Goal: Communication & Community: Answer question/provide support

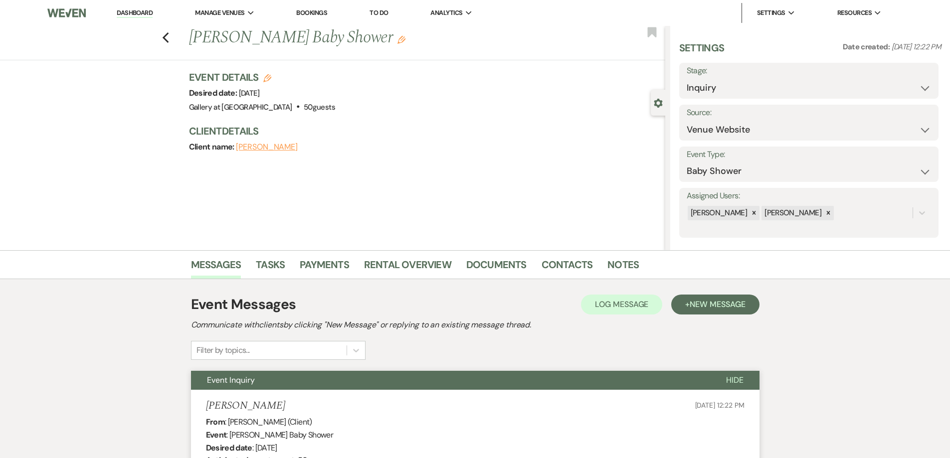
click at [142, 12] on link "Dashboard" at bounding box center [135, 12] width 36 height 9
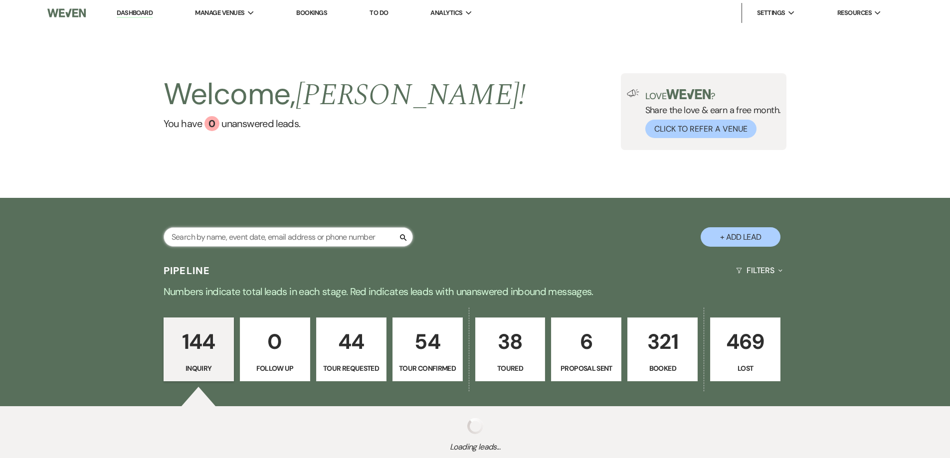
click at [327, 240] on input "text" at bounding box center [288, 236] width 249 height 19
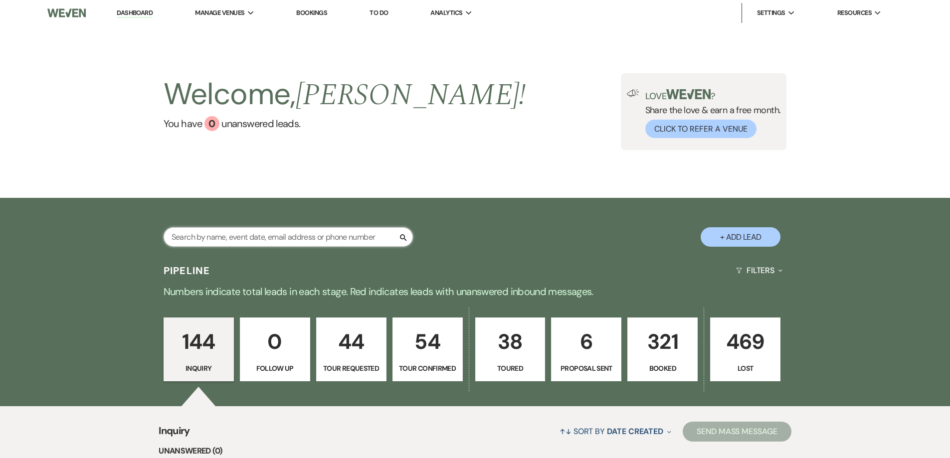
click at [343, 239] on input "text" at bounding box center [288, 236] width 249 height 19
type input "[PERSON_NAME]"
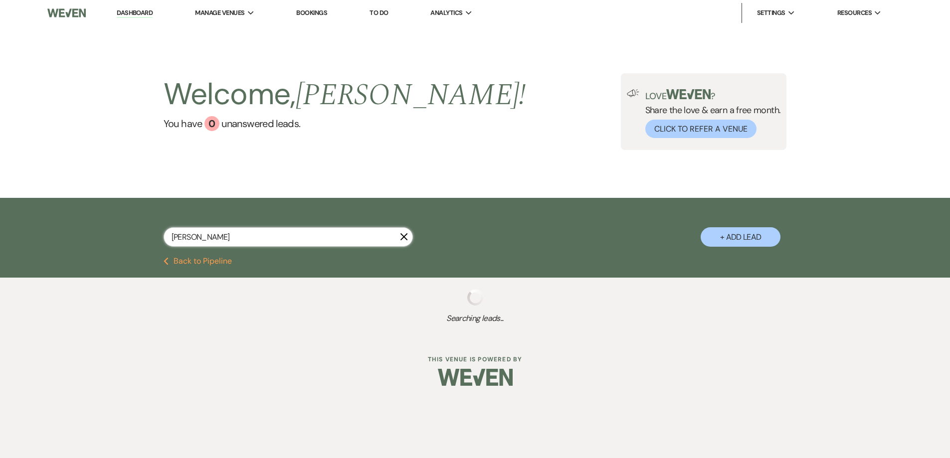
select select "2"
select select "4"
select select "8"
select select "5"
select select "8"
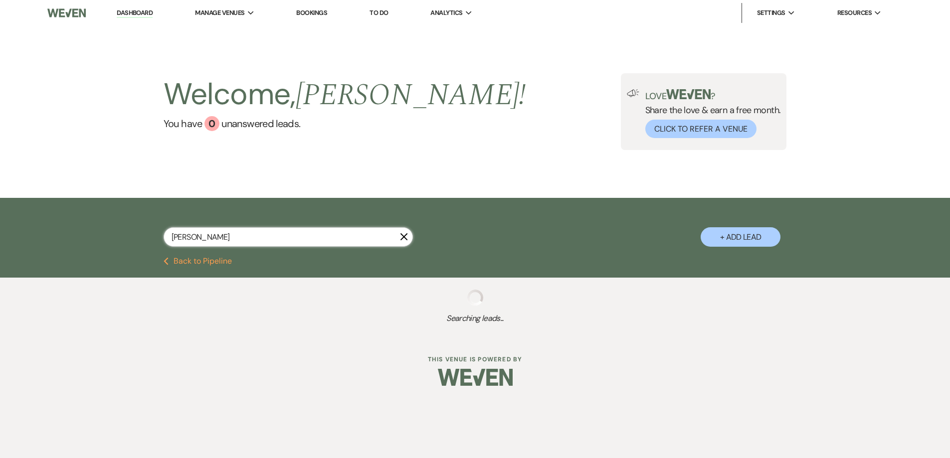
select select "5"
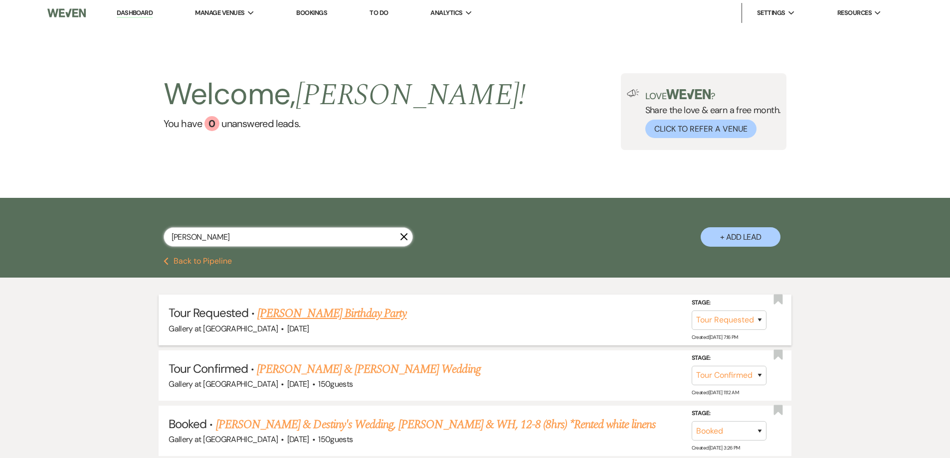
scroll to position [50, 0]
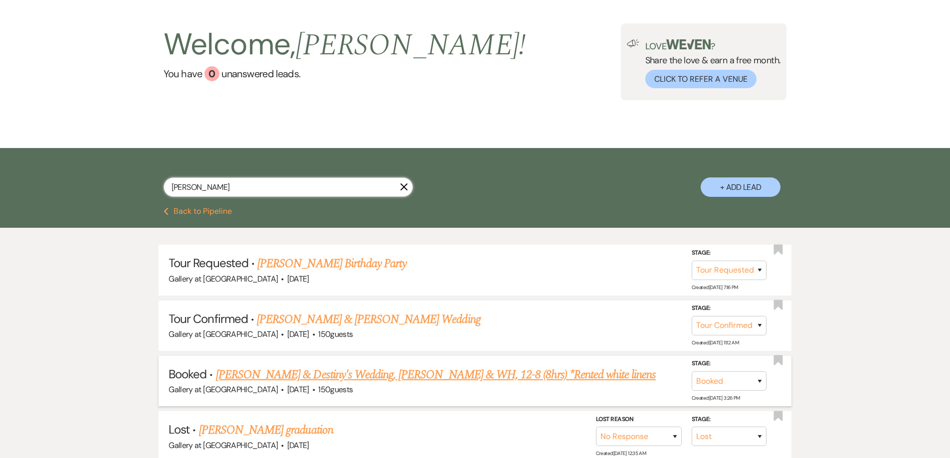
type input "[PERSON_NAME]"
click at [351, 376] on link "[PERSON_NAME] & Destiny's Wedding, [PERSON_NAME] & WH, 12-8 (8hrs) *Rented whit…" at bounding box center [436, 375] width 440 height 18
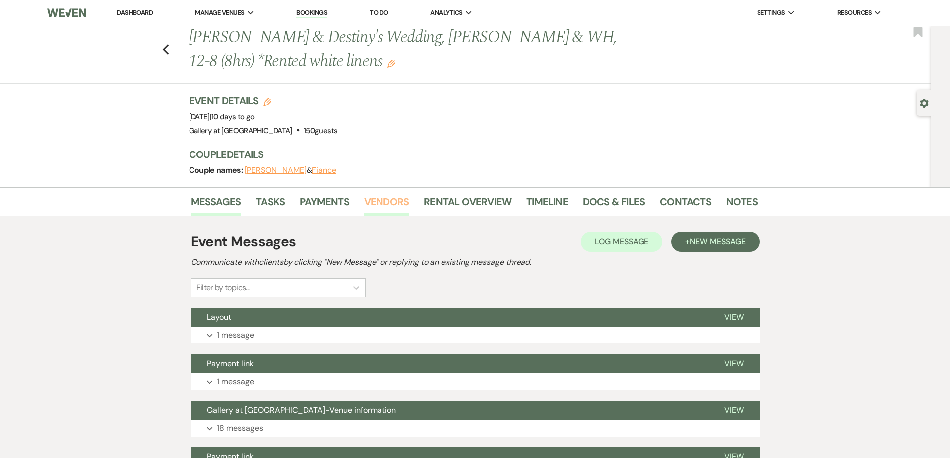
click at [389, 200] on link "Vendors" at bounding box center [386, 205] width 45 height 22
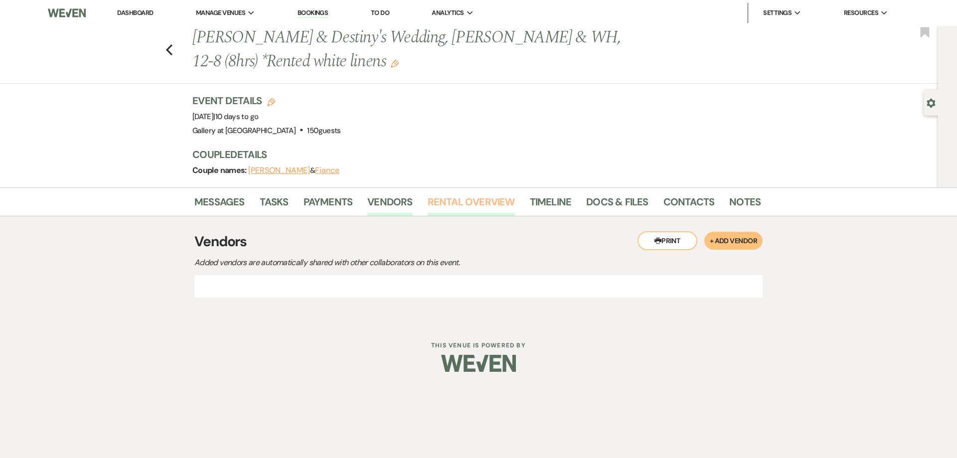
click at [449, 206] on link "Rental Overview" at bounding box center [471, 205] width 87 height 22
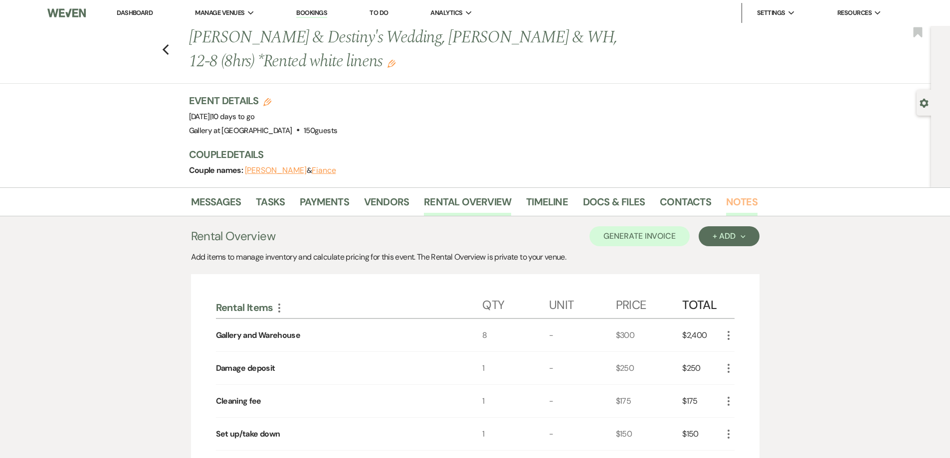
click at [745, 205] on link "Notes" at bounding box center [741, 205] width 31 height 22
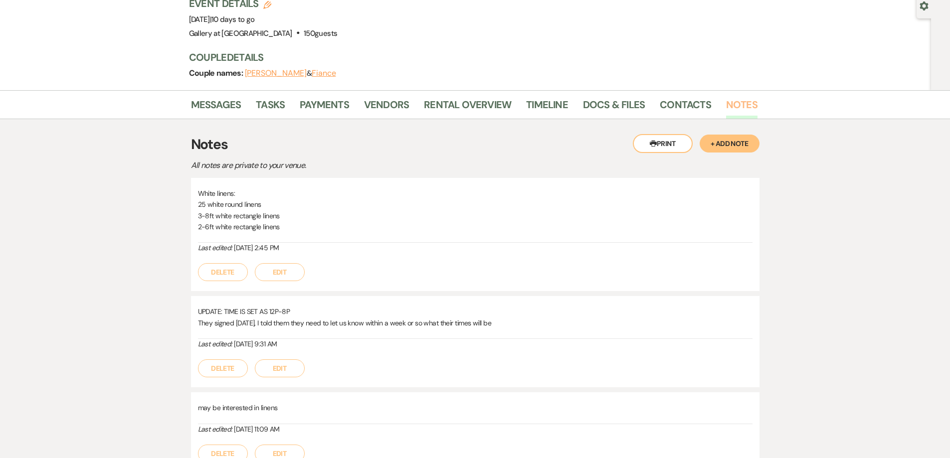
scroll to position [100, 0]
click at [232, 104] on link "Messages" at bounding box center [216, 105] width 50 height 22
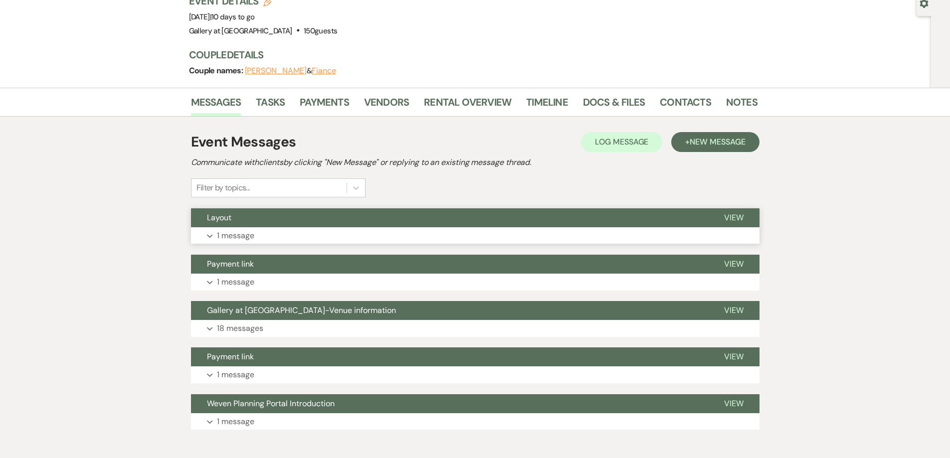
click at [447, 239] on button "Expand 1 message" at bounding box center [475, 235] width 568 height 17
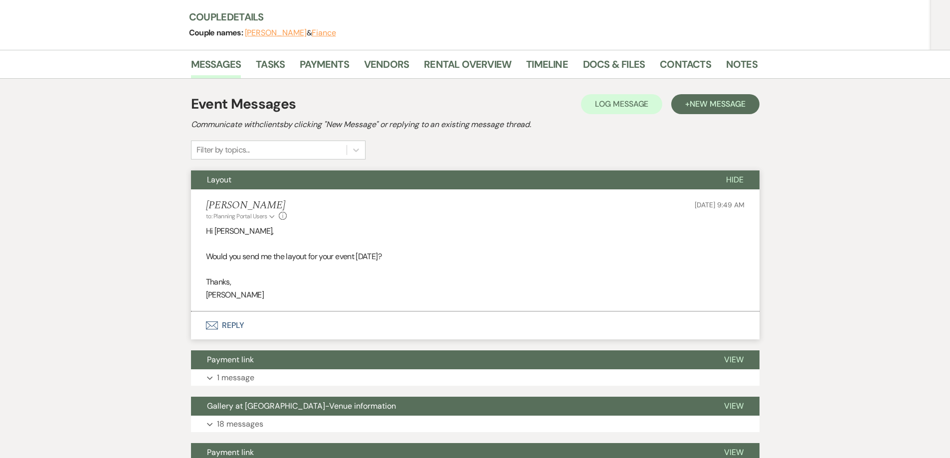
scroll to position [135, 0]
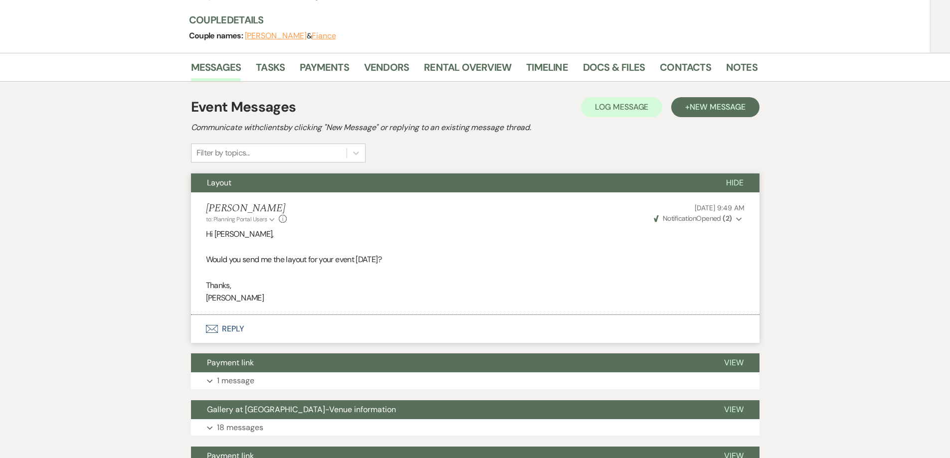
click at [323, 331] on button "Envelope Reply" at bounding box center [475, 329] width 568 height 28
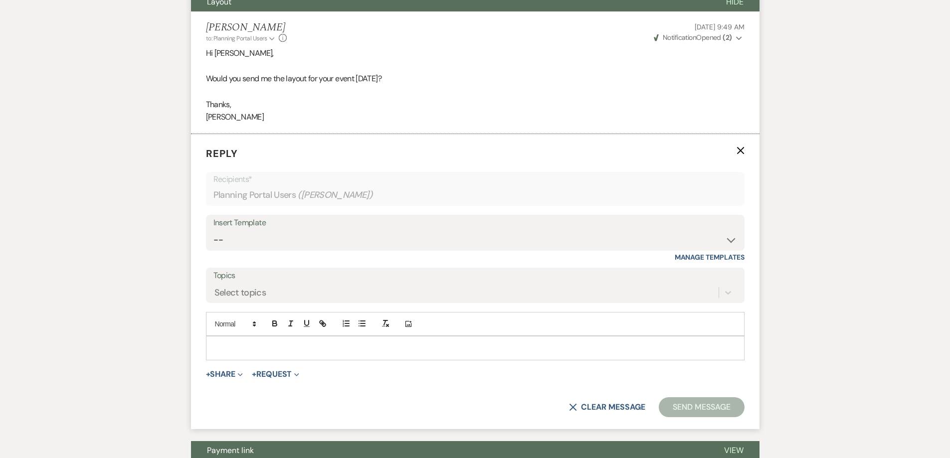
scroll to position [334, 0]
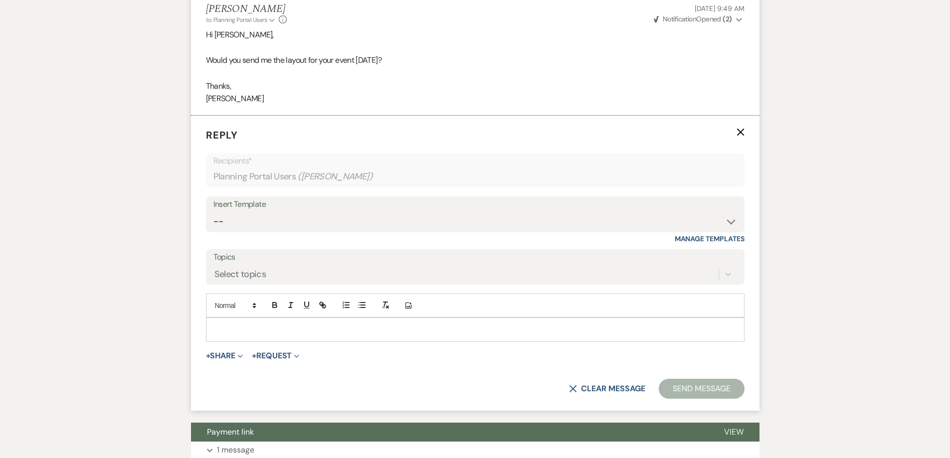
click at [474, 332] on p at bounding box center [475, 329] width 523 height 11
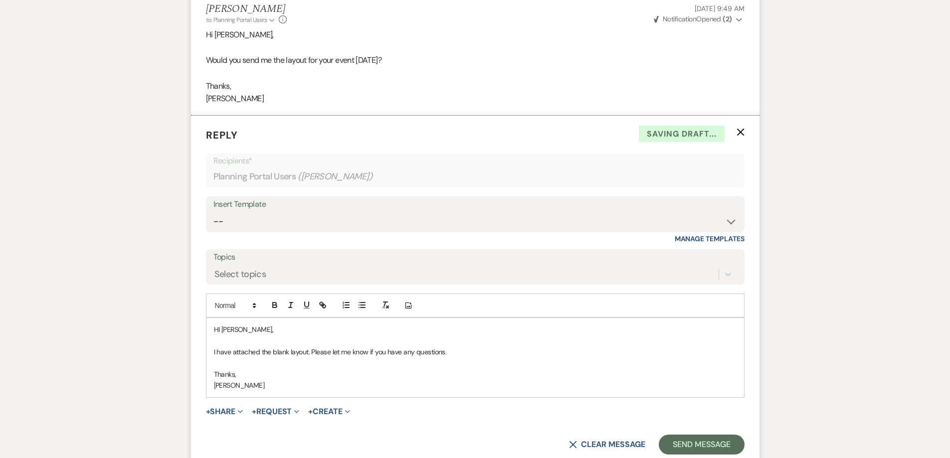
click at [221, 329] on p "HI [PERSON_NAME]," at bounding box center [475, 329] width 523 height 11
click at [234, 416] on button "+ Share Expand" at bounding box center [224, 412] width 37 height 8
click at [240, 429] on span "Doc Upload Documents" at bounding box center [246, 431] width 57 height 10
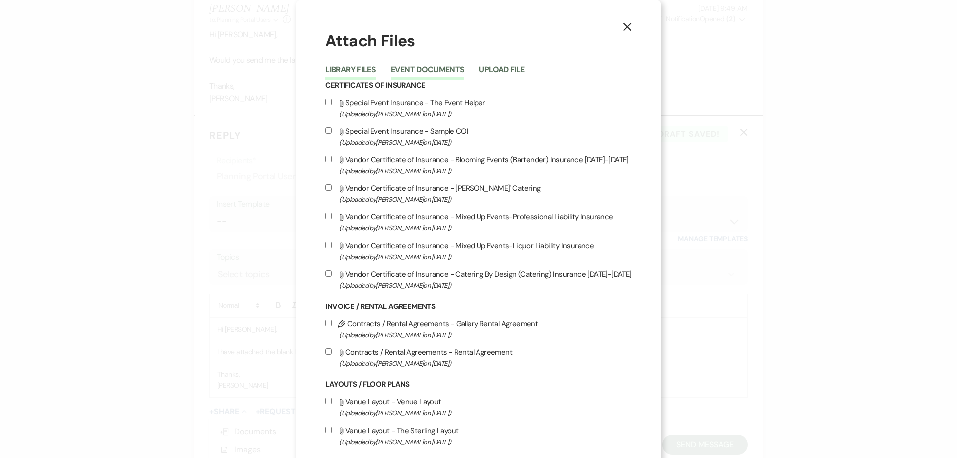
click at [421, 66] on button "Event Documents" at bounding box center [427, 73] width 73 height 14
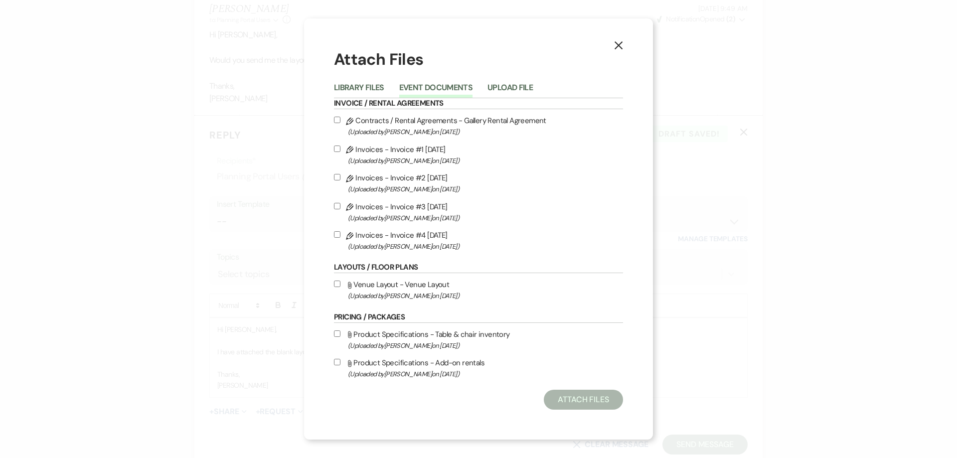
click at [332, 285] on div "X Attach Files Library Files Event Documents Upload File Invoice / Rental Agree…" at bounding box center [478, 229] width 349 height 422
click at [335, 284] on input "Attach File Venue Layout - Venue Layout (Uploaded by [PERSON_NAME] on [DATE] )" at bounding box center [337, 284] width 6 height 6
checkbox input "true"
click at [572, 399] on button "Attach Files" at bounding box center [583, 400] width 79 height 20
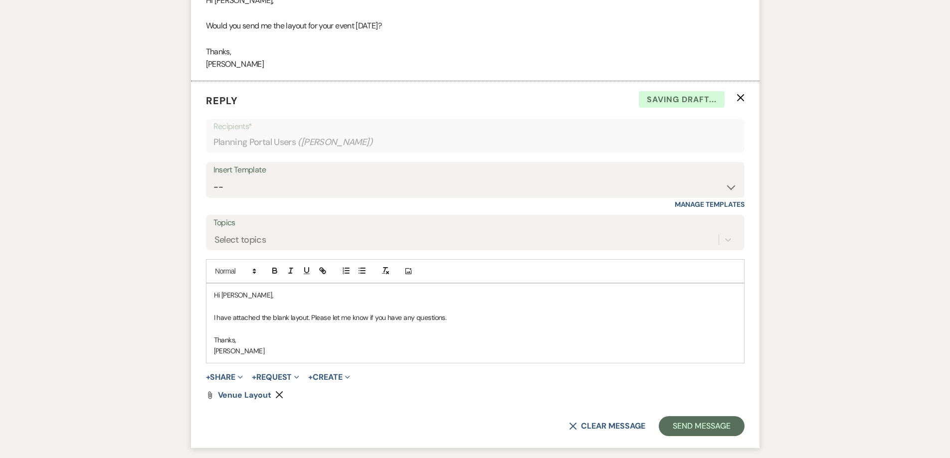
scroll to position [384, 0]
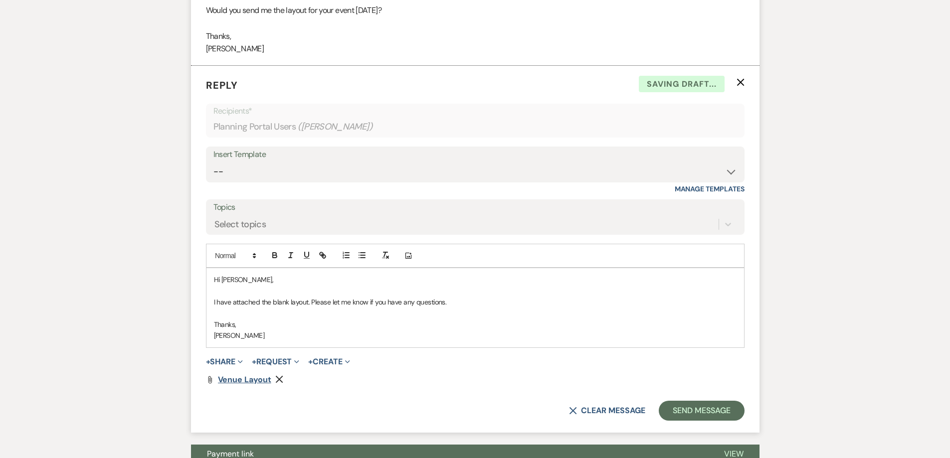
click at [255, 375] on span "Venue Layout" at bounding box center [244, 379] width 53 height 10
click at [684, 409] on button "Send Message" at bounding box center [701, 411] width 85 height 20
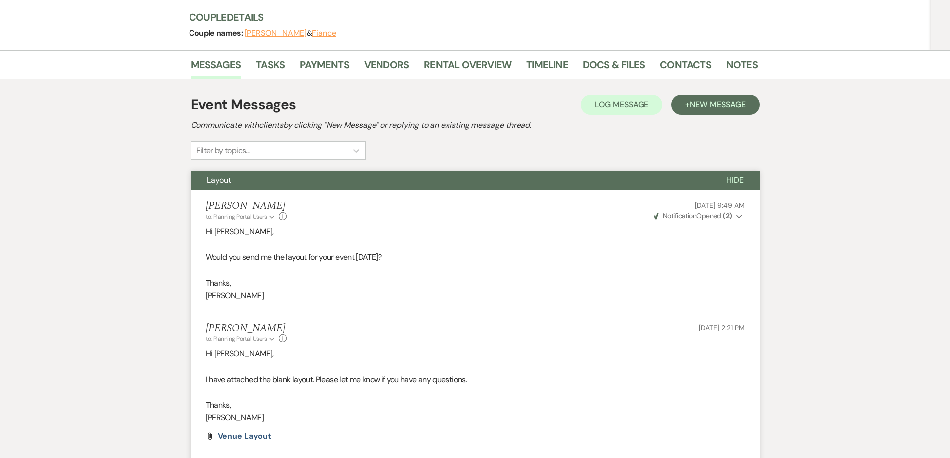
scroll to position [135, 0]
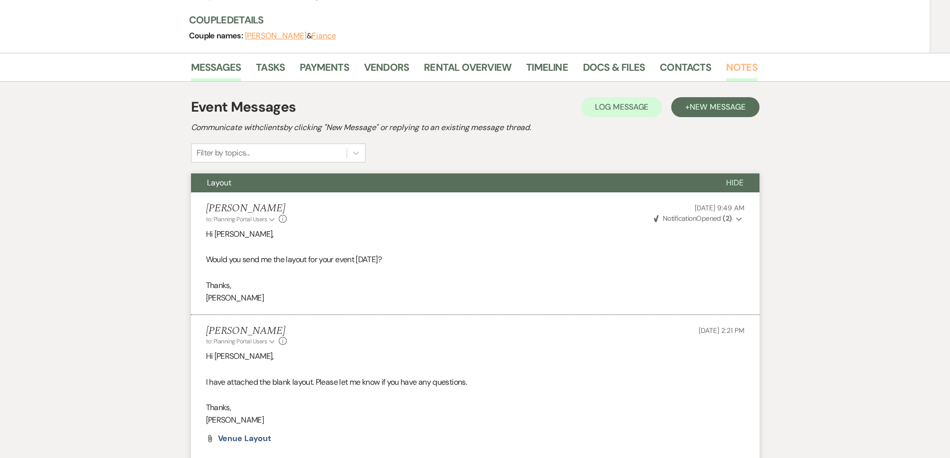
click at [735, 67] on link "Notes" at bounding box center [741, 70] width 31 height 22
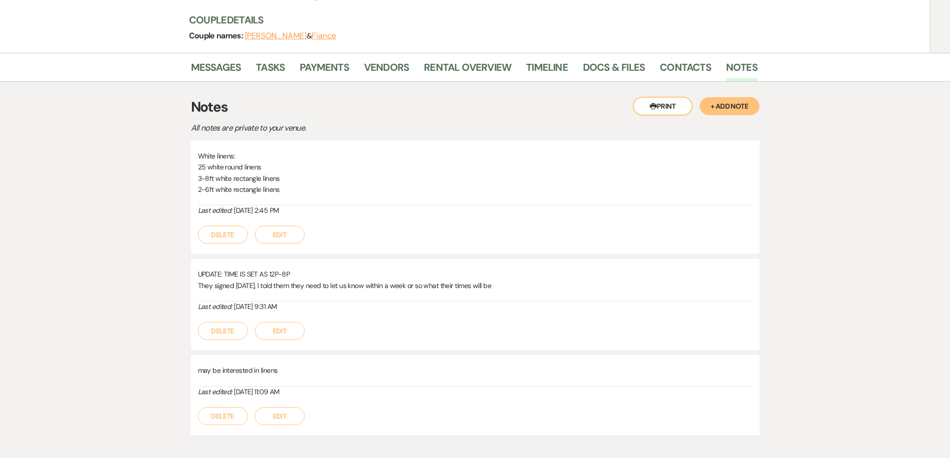
click at [742, 106] on button "+ Add Note" at bounding box center [730, 106] width 60 height 18
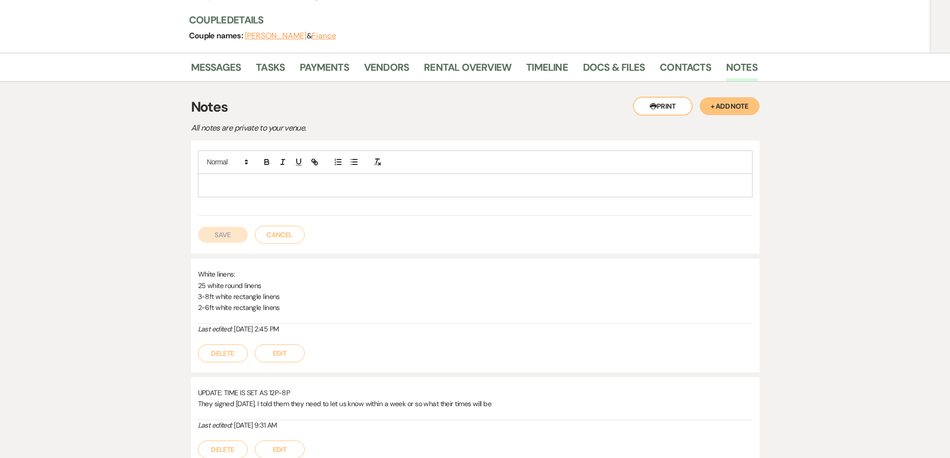
click at [372, 179] on div at bounding box center [474, 185] width 553 height 23
click at [212, 231] on button "Save" at bounding box center [223, 235] width 50 height 16
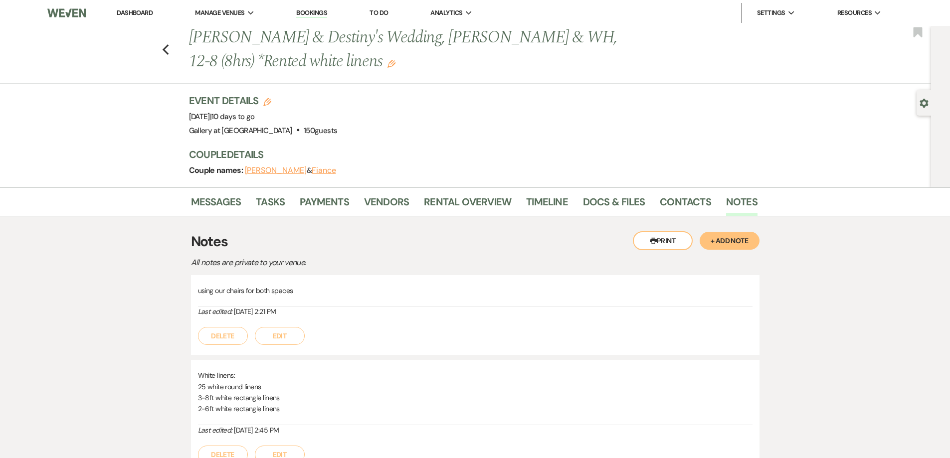
click at [139, 13] on link "Dashboard" at bounding box center [135, 12] width 36 height 8
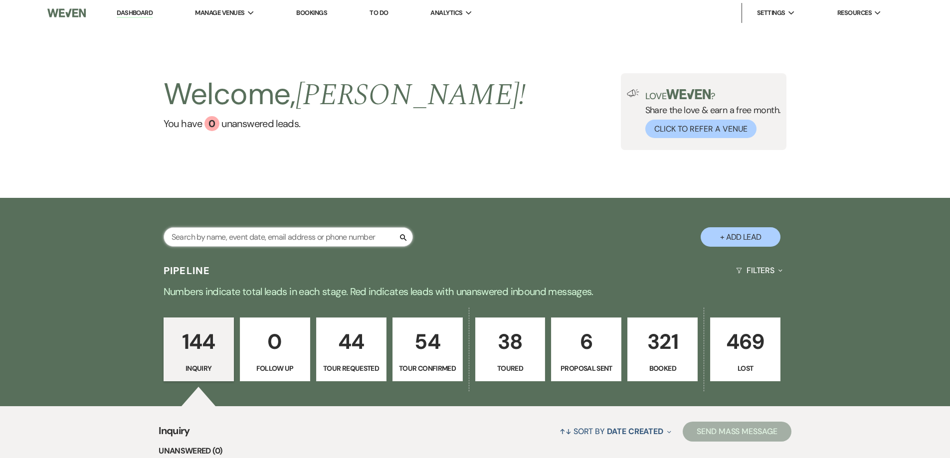
click at [238, 232] on input "text" at bounding box center [288, 236] width 249 height 19
type input "Cry"
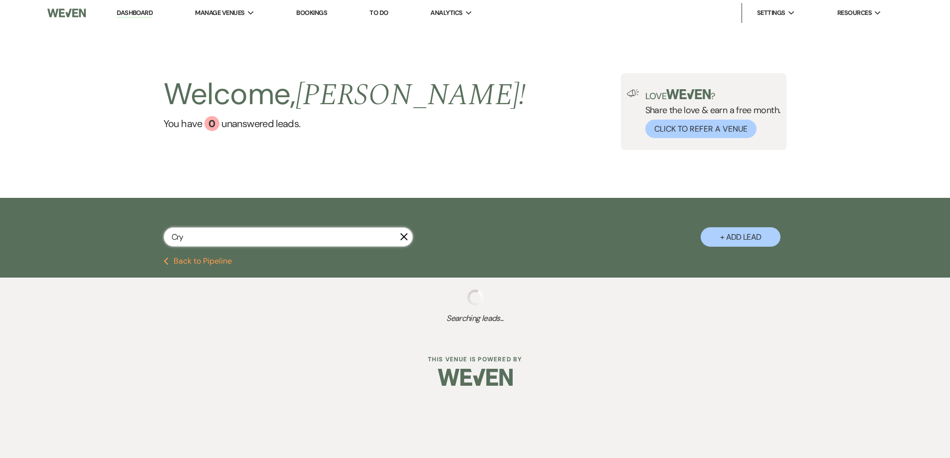
select select "5"
select select "8"
select select "5"
select select "8"
select select "5"
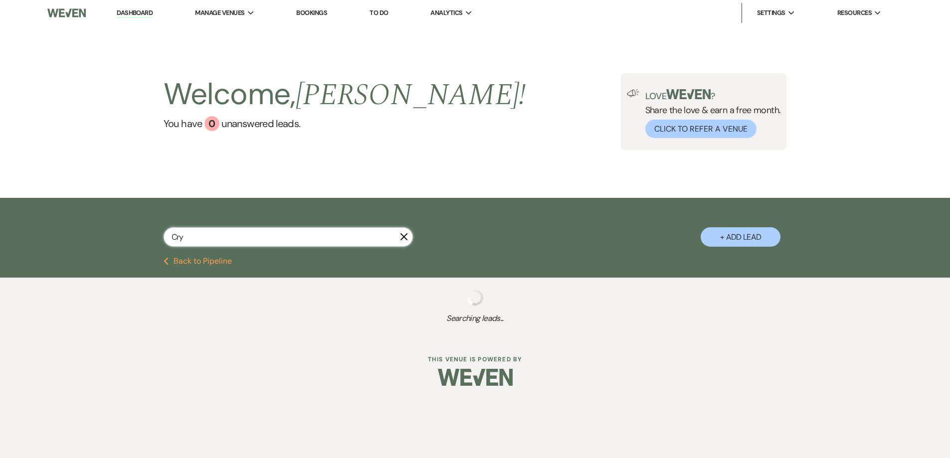
select select "8"
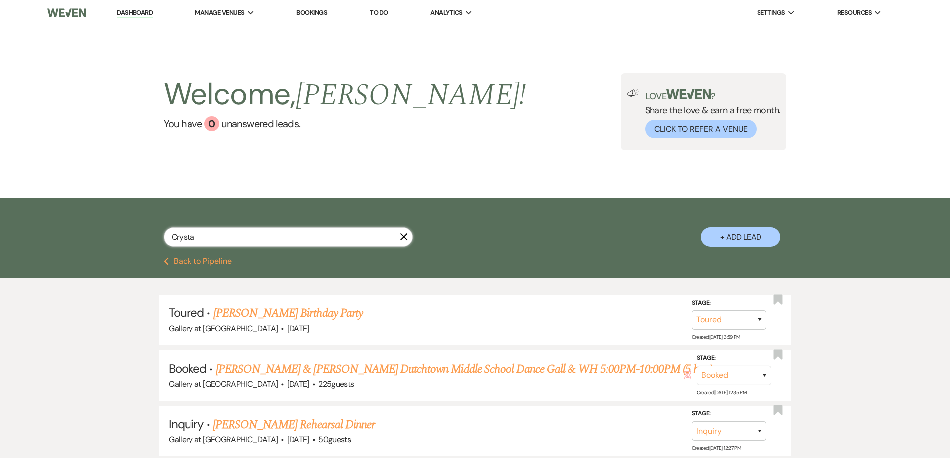
type input "Crystal"
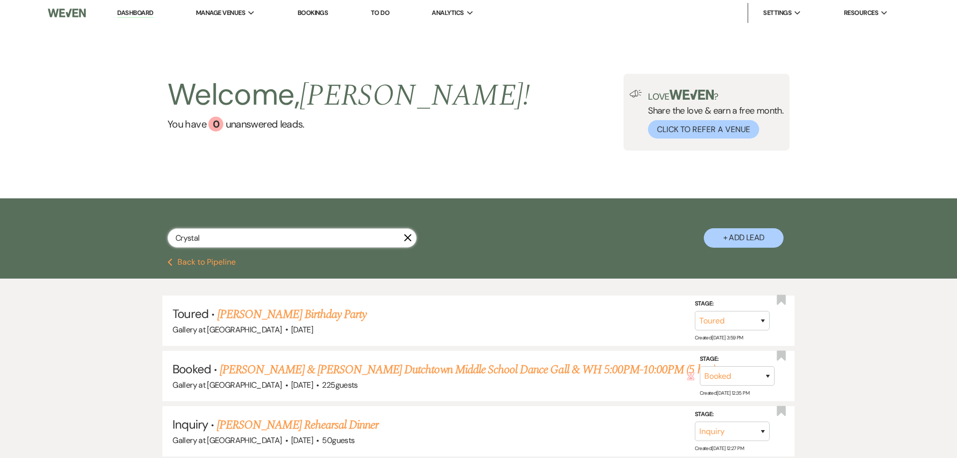
select select "5"
select select "8"
select select "5"
select select "8"
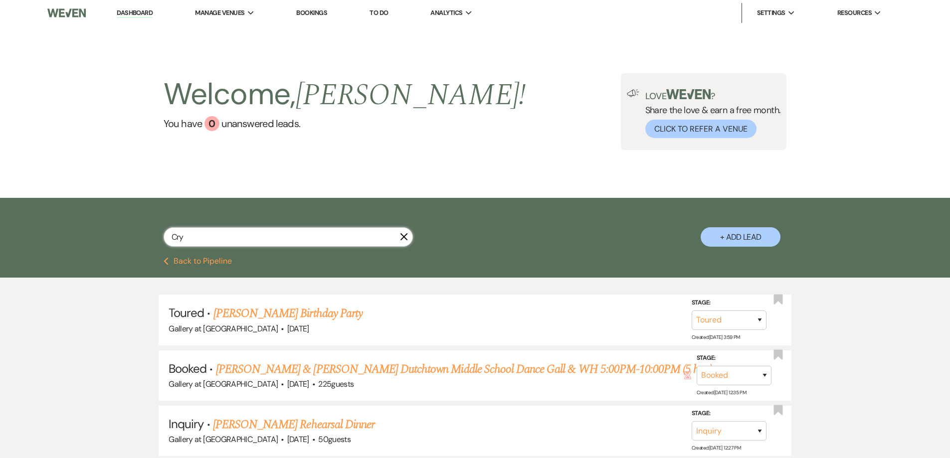
type input "Cr"
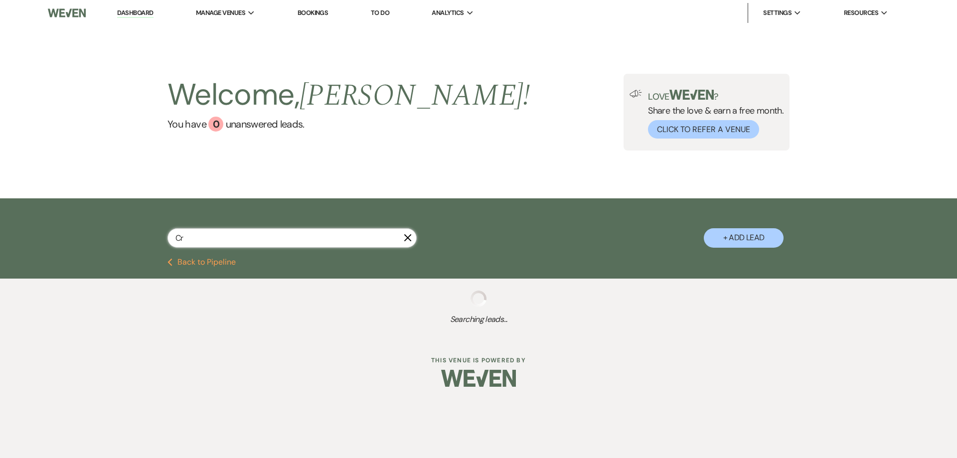
select select "5"
select select "2"
select select "5"
select select "2"
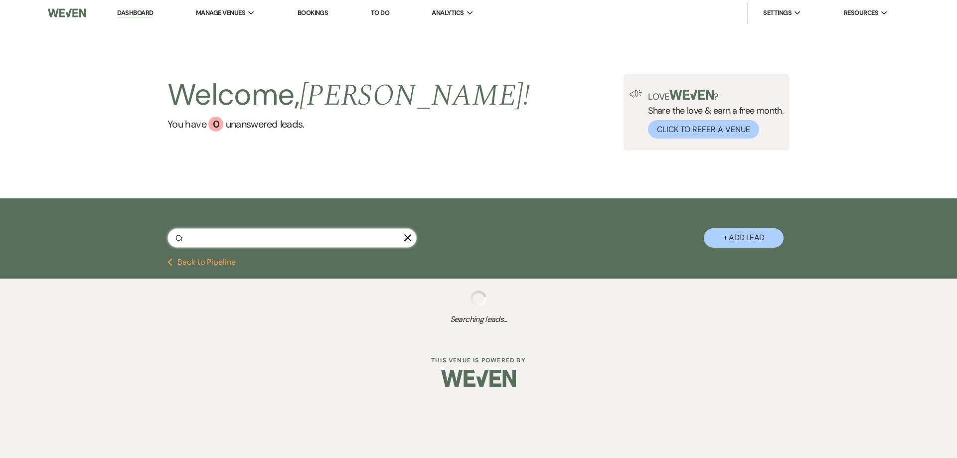
select select "8"
select select "11"
select select "8"
select select "5"
select select "8"
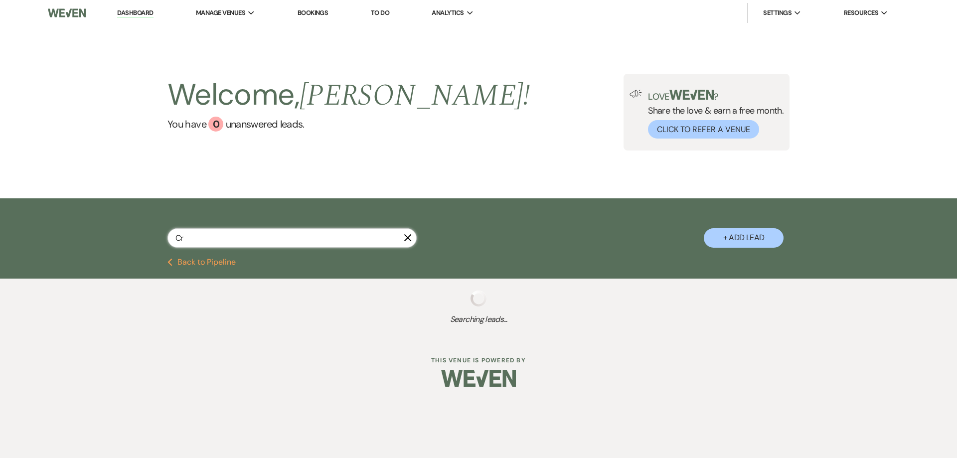
select select "5"
select select "8"
select select "5"
select select "8"
select select "5"
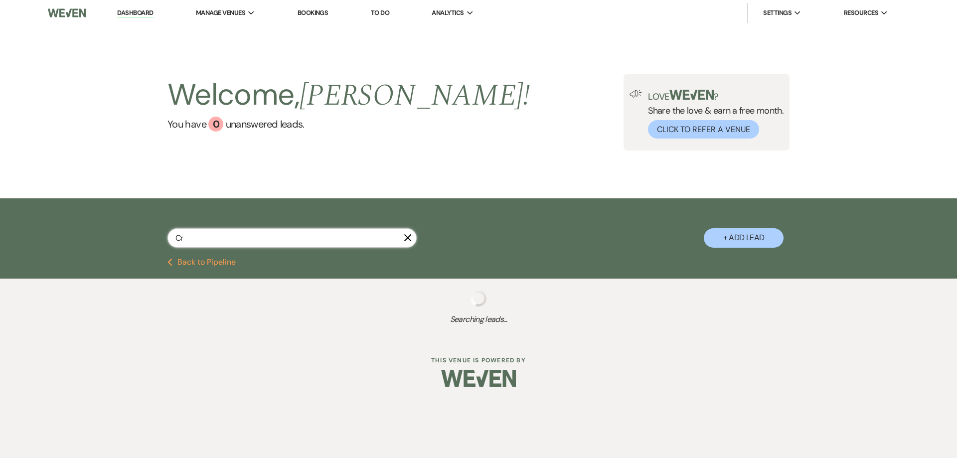
select select "8"
select select "5"
select select "8"
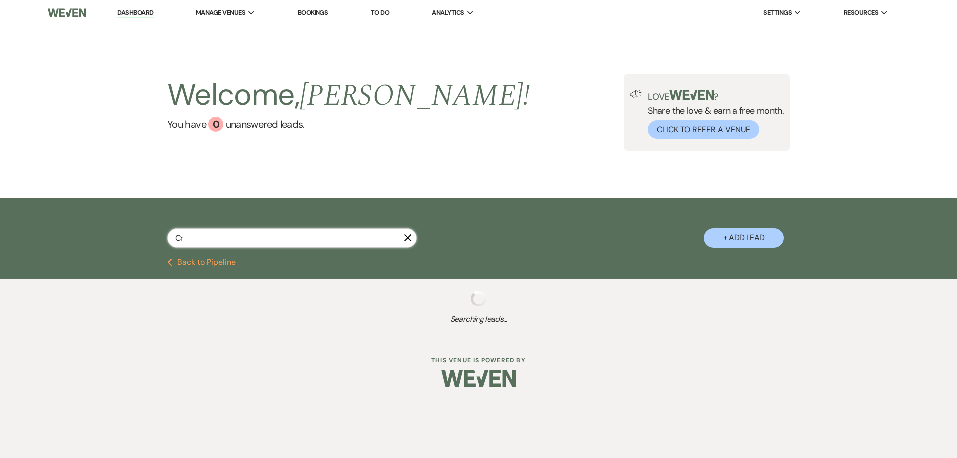
select select "5"
select select "8"
select select "5"
select select "8"
select select "5"
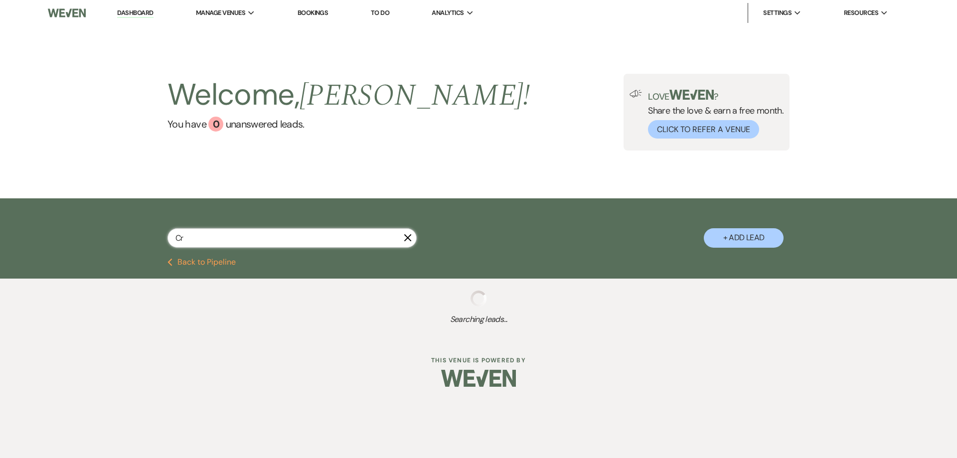
select select "8"
select select "5"
select select "8"
select select "5"
select select "8"
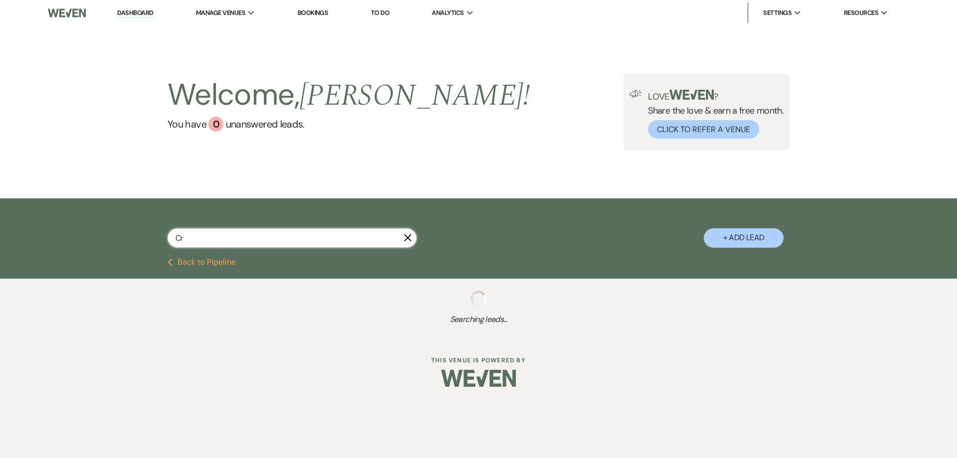
select select "8"
select select "11"
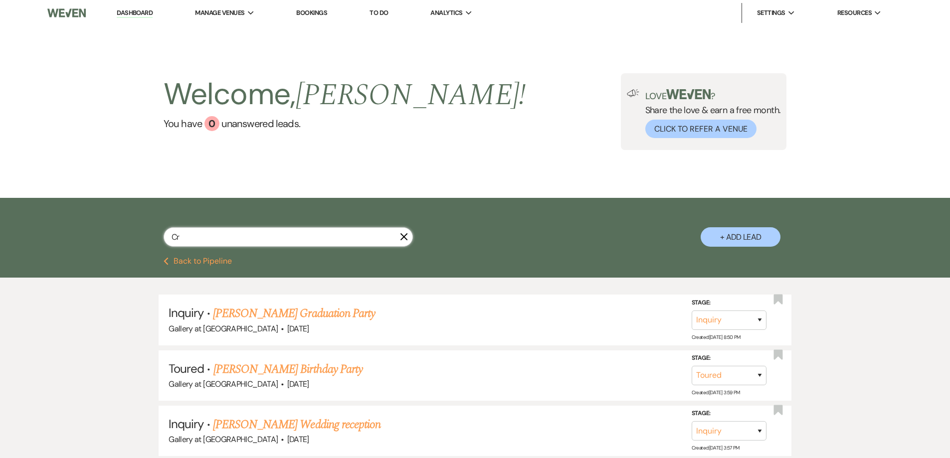
type input "C"
click at [215, 230] on input "text" at bounding box center [288, 236] width 249 height 19
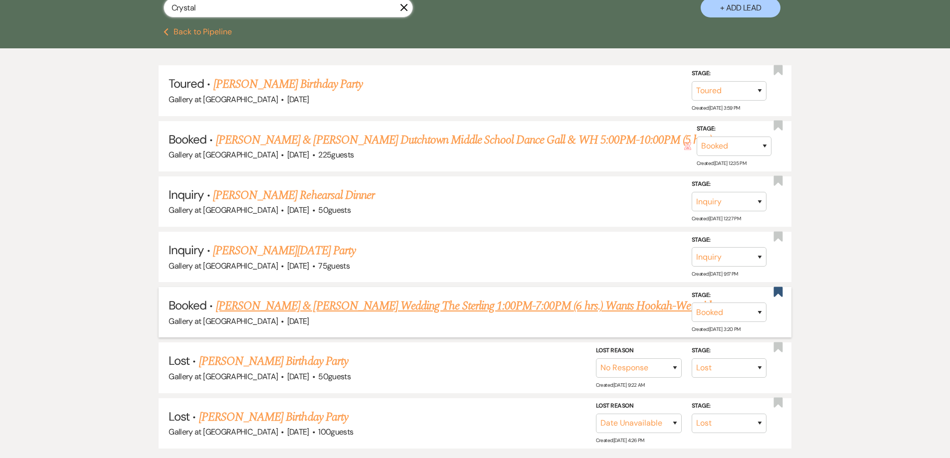
scroll to position [249, 0]
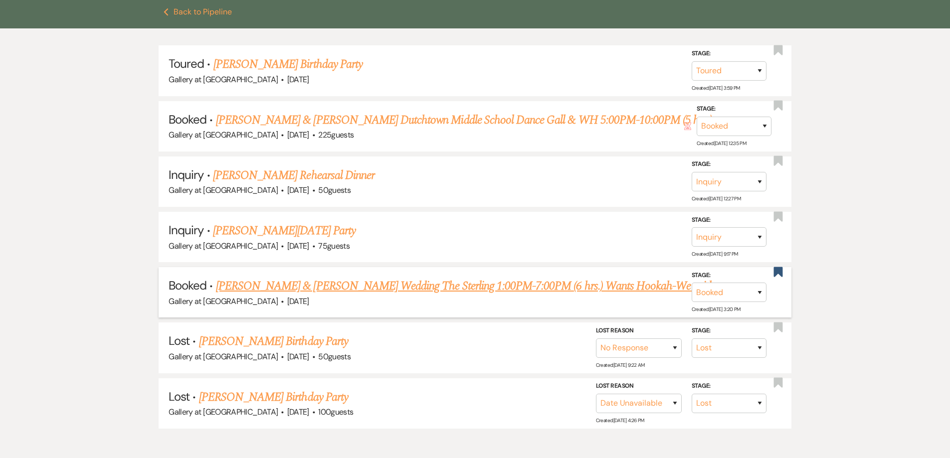
type input "Crystal"
click at [307, 285] on link "[PERSON_NAME] & [PERSON_NAME] Wedding The Sterling 1:00PM-7:00PM (6 hrs.) Wants…" at bounding box center [470, 286] width 509 height 18
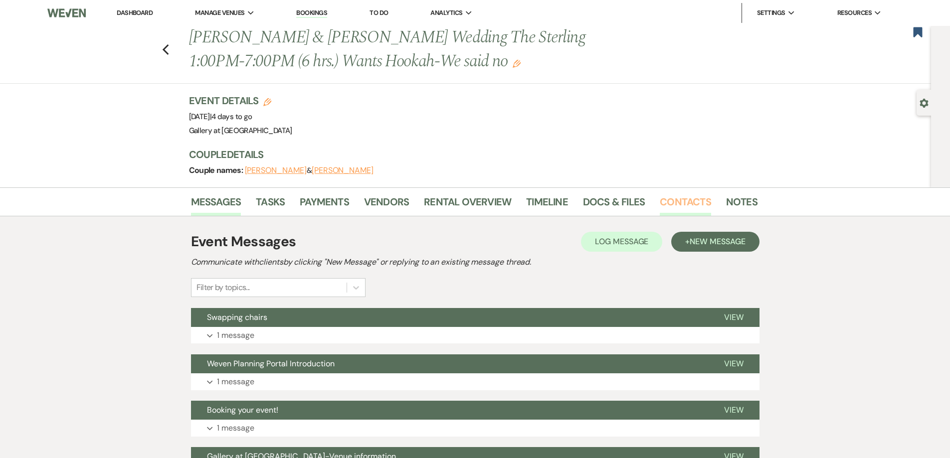
click at [683, 206] on link "Contacts" at bounding box center [685, 205] width 51 height 22
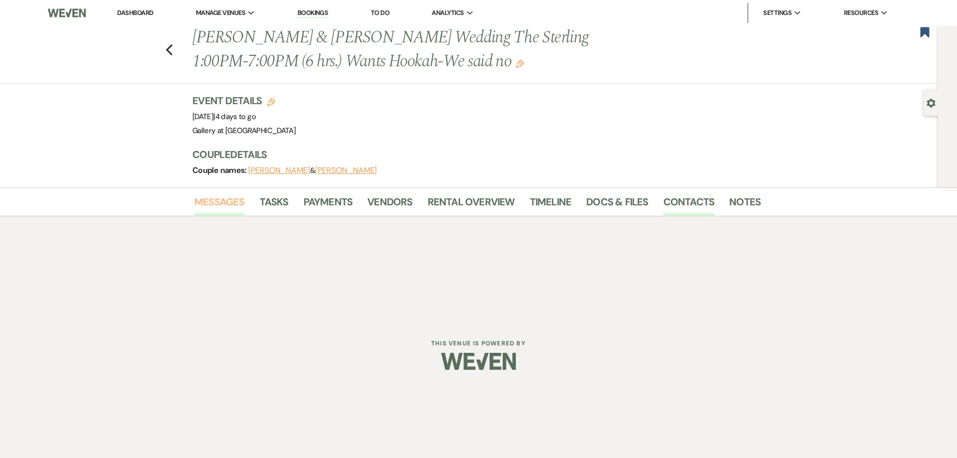
click at [223, 207] on link "Messages" at bounding box center [219, 205] width 50 height 22
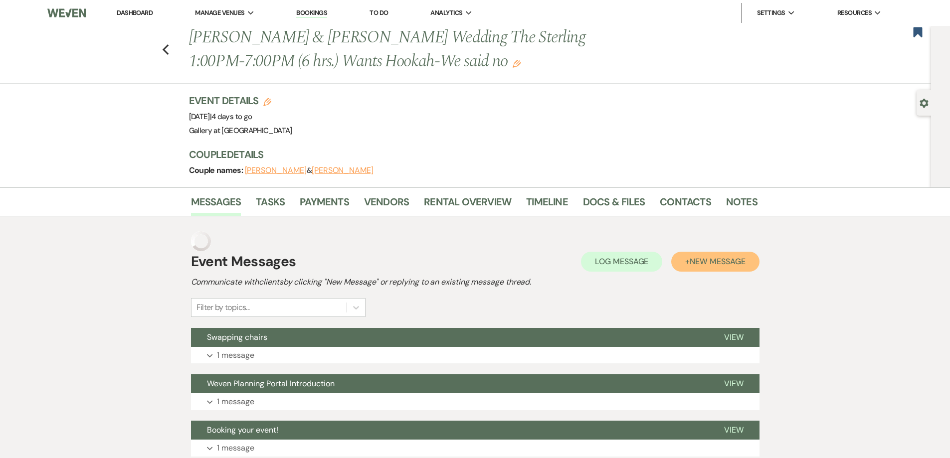
click at [694, 264] on span "New Message" at bounding box center [717, 261] width 55 height 10
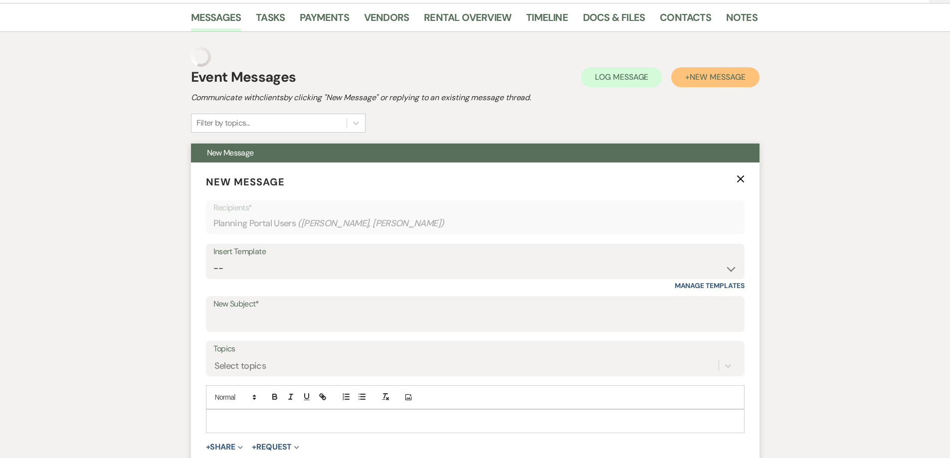
scroll to position [199, 0]
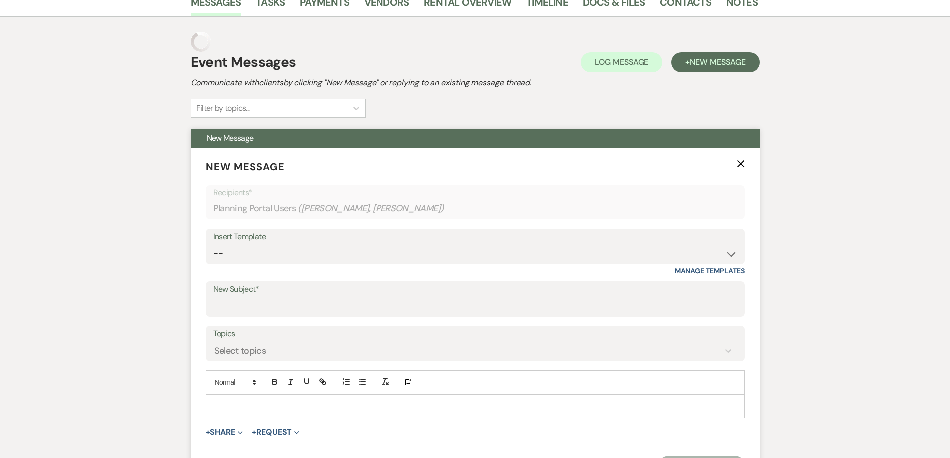
click at [310, 398] on div at bounding box center [475, 406] width 538 height 23
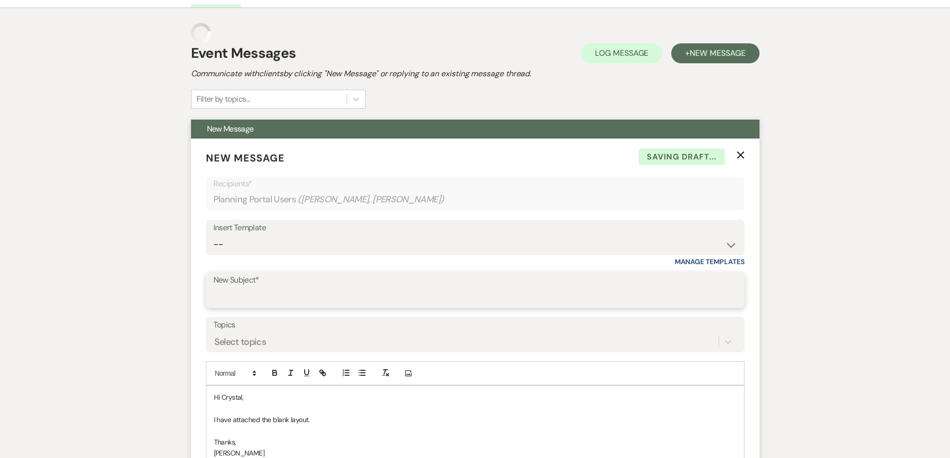
click at [244, 298] on input "New Subject*" at bounding box center [475, 297] width 524 height 19
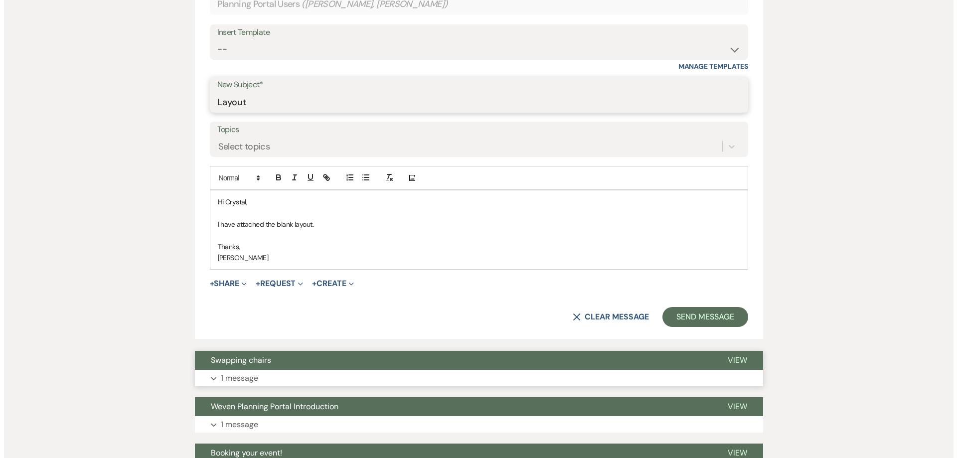
scroll to position [408, 0]
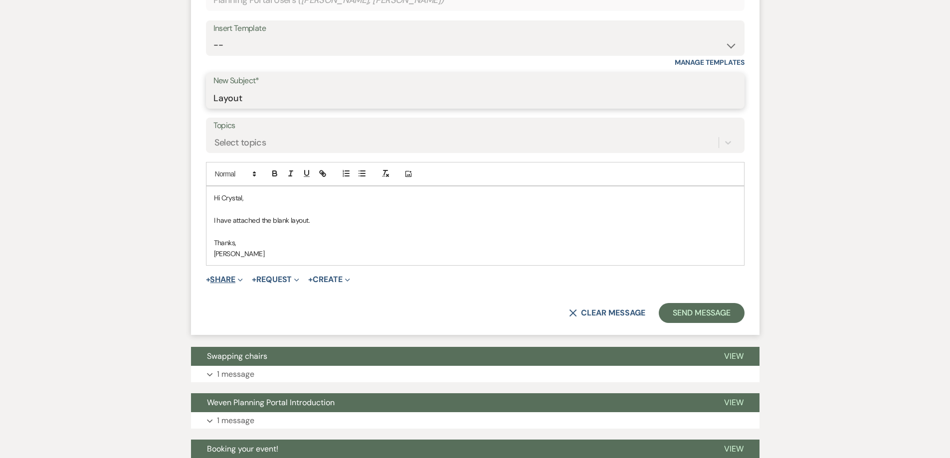
type input "Layout"
click at [233, 276] on button "+ Share Expand" at bounding box center [224, 280] width 37 height 8
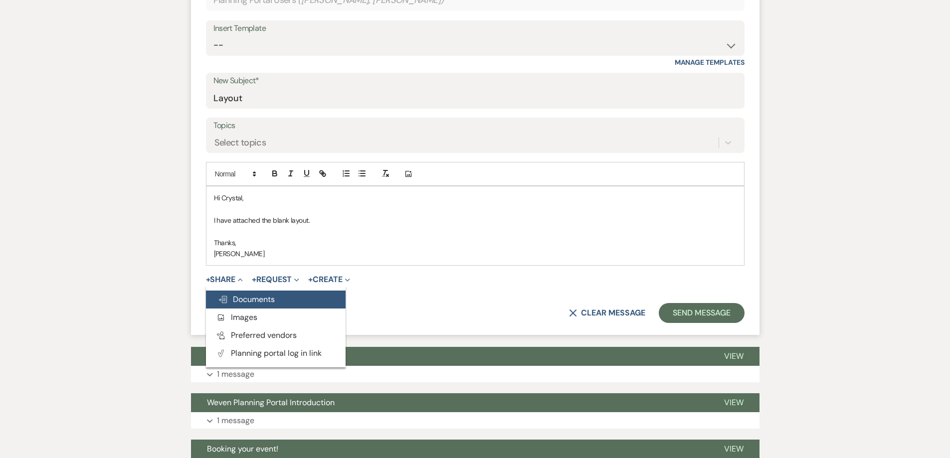
click at [248, 296] on span "Doc Upload Documents" at bounding box center [246, 299] width 57 height 10
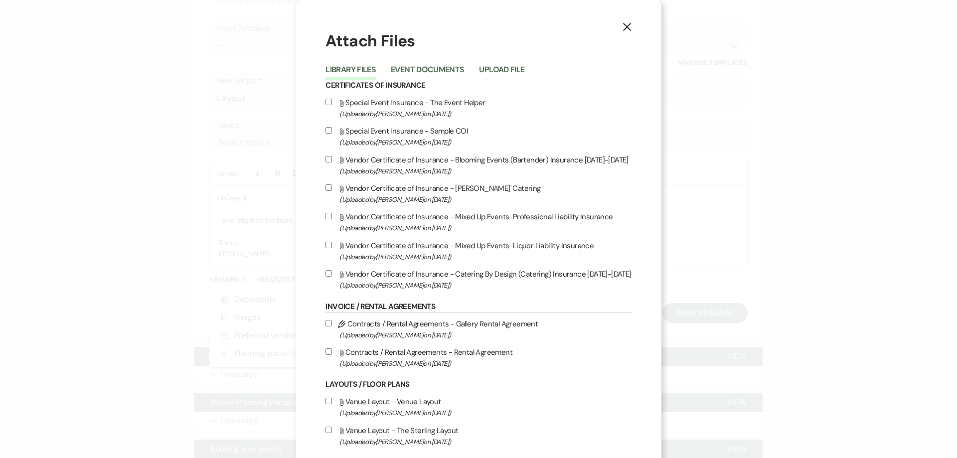
click at [429, 63] on li "Event Documents" at bounding box center [435, 71] width 88 height 16
click at [429, 76] on button "Event Documents" at bounding box center [427, 73] width 73 height 14
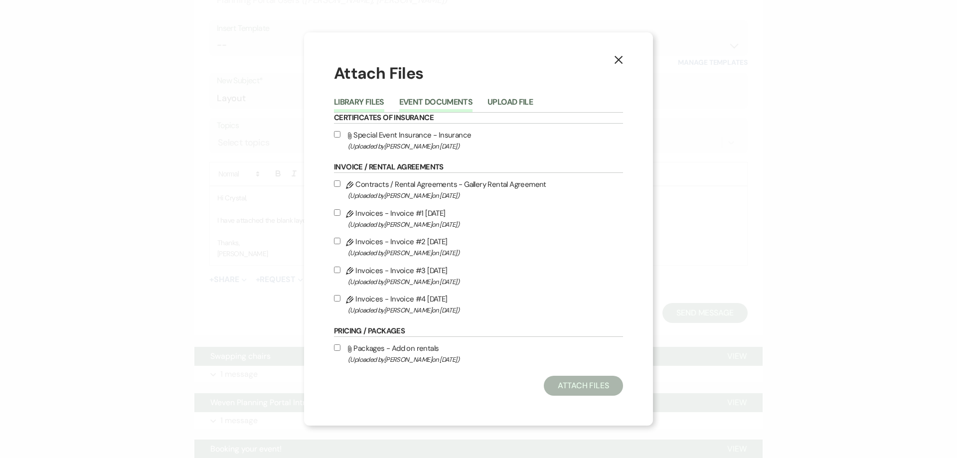
click at [347, 109] on button "Library Files" at bounding box center [359, 105] width 50 height 14
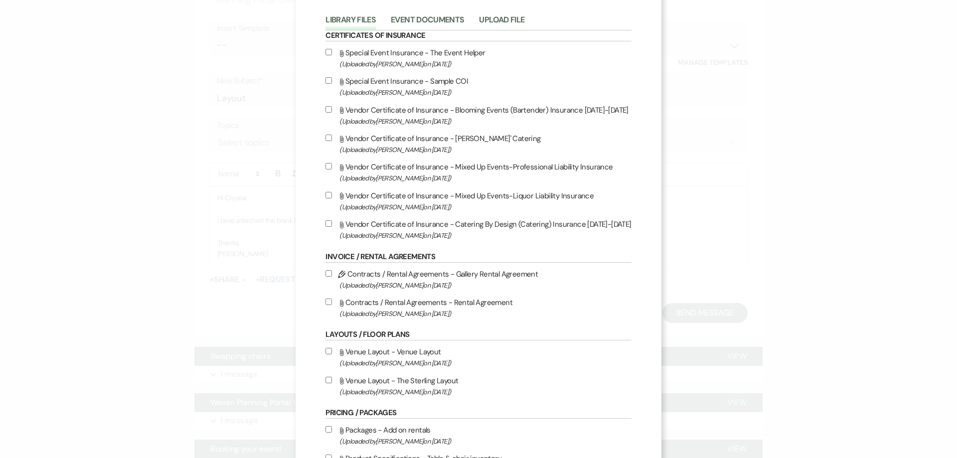
scroll to position [100, 0]
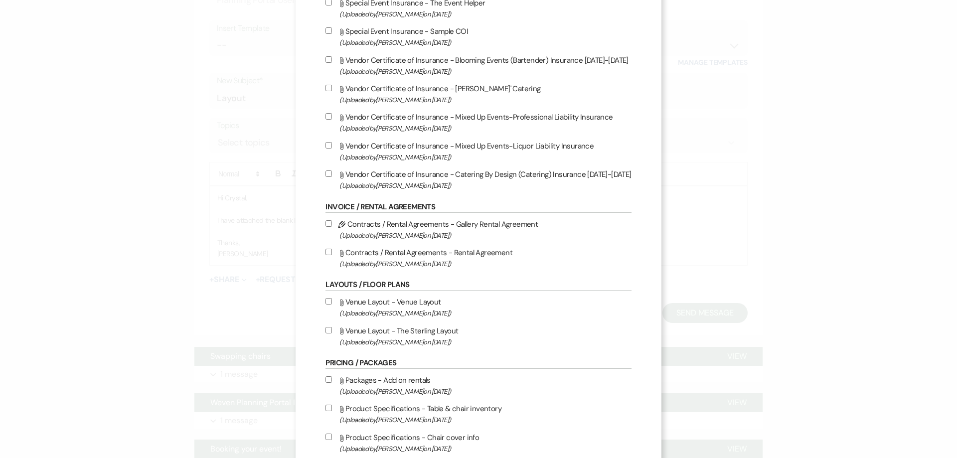
click at [326, 329] on input "Attach File Venue Layout - The Sterling Layout (Uploaded by [PERSON_NAME] on [D…" at bounding box center [329, 330] width 6 height 6
checkbox input "true"
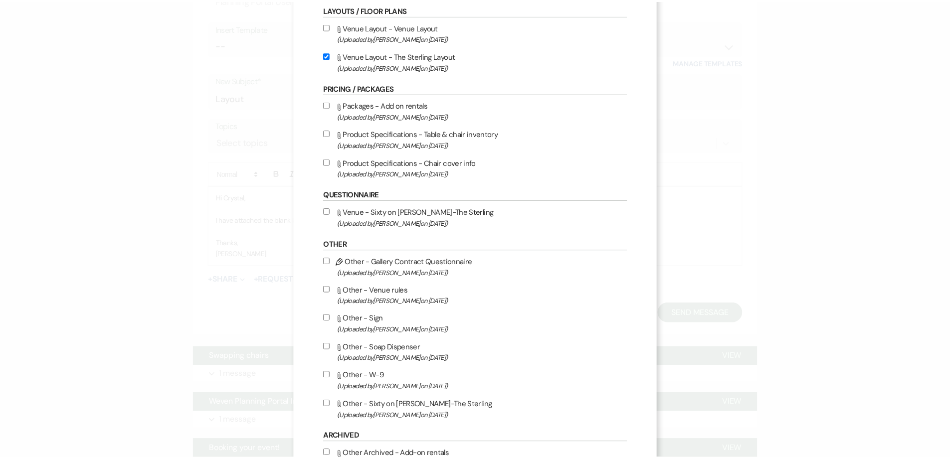
scroll to position [448, 0]
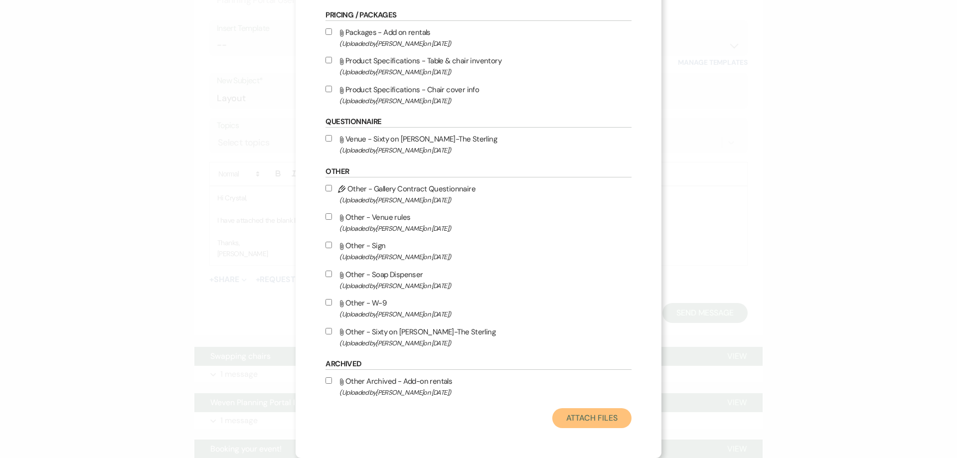
click at [589, 415] on button "Attach Files" at bounding box center [591, 418] width 79 height 20
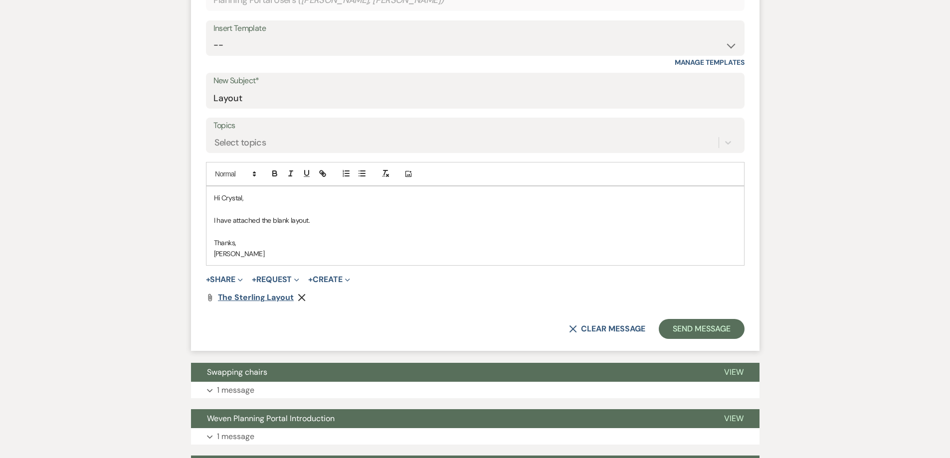
click at [250, 295] on span "The Sterling Layout" at bounding box center [256, 297] width 76 height 10
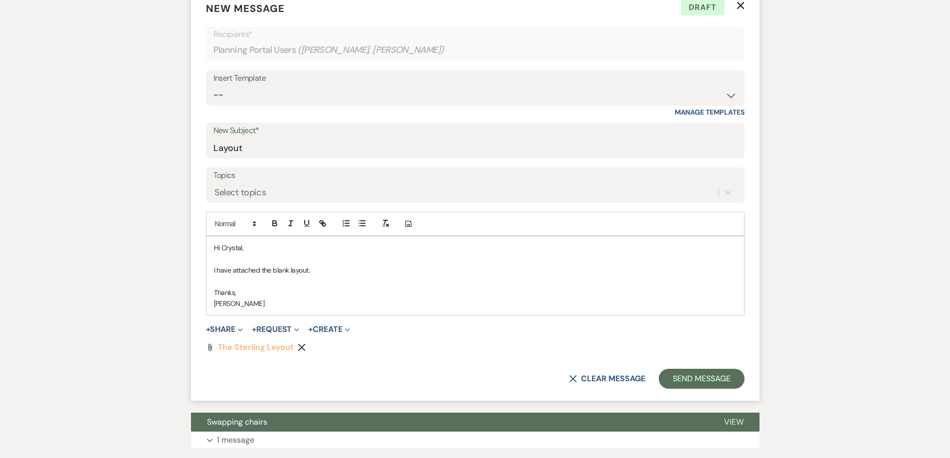
scroll to position [338, 0]
click at [463, 283] on p at bounding box center [475, 281] width 523 height 11
click at [454, 270] on p "I have attached the blank layout." at bounding box center [475, 270] width 523 height 11
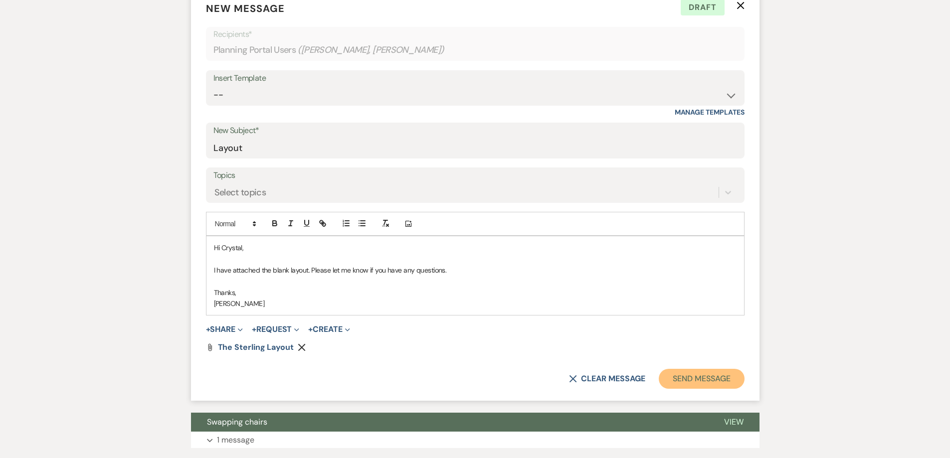
click at [683, 377] on button "Send Message" at bounding box center [701, 379] width 85 height 20
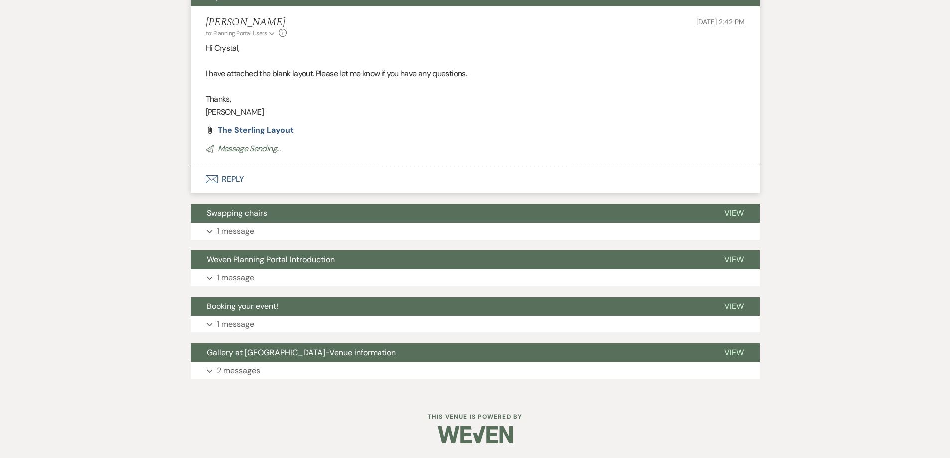
scroll to position [0, 0]
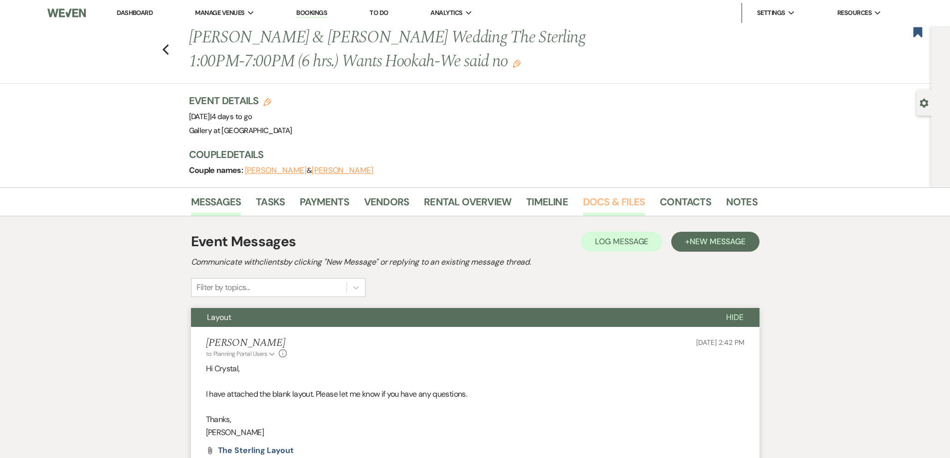
click at [606, 201] on link "Docs & Files" at bounding box center [614, 205] width 62 height 22
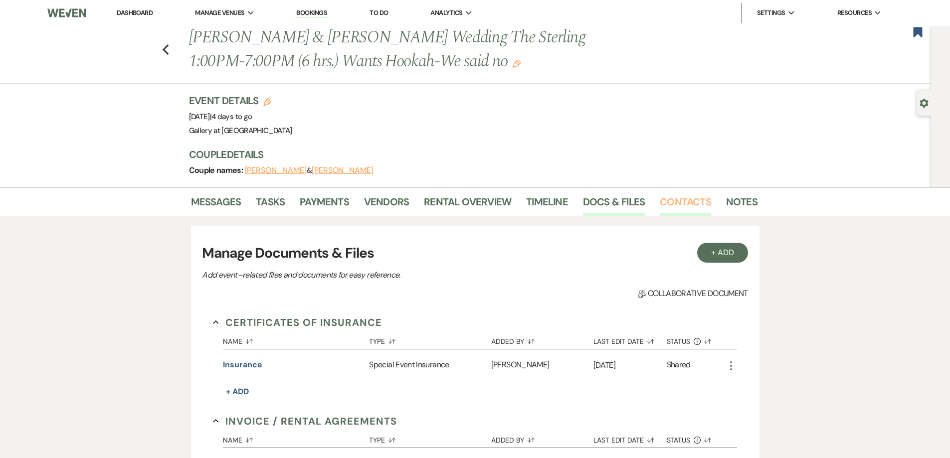
click at [664, 204] on link "Contacts" at bounding box center [685, 205] width 51 height 22
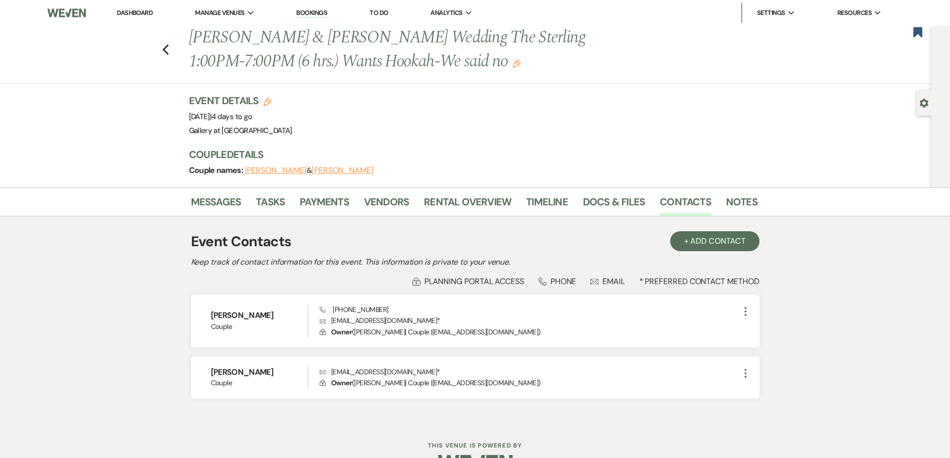
click at [146, 13] on link "Dashboard" at bounding box center [135, 12] width 36 height 8
